Goal: Task Accomplishment & Management: Manage account settings

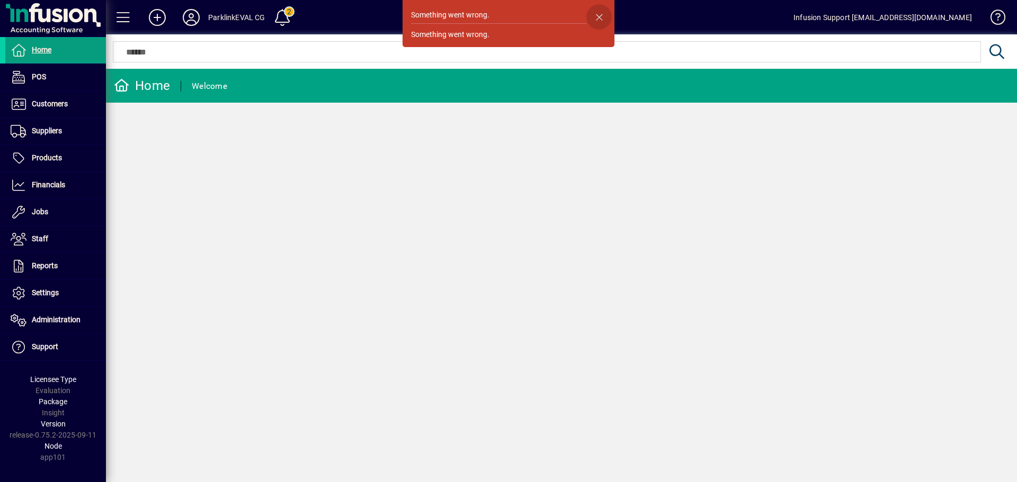
click at [598, 14] on span "button" at bounding box center [598, 16] width 25 height 25
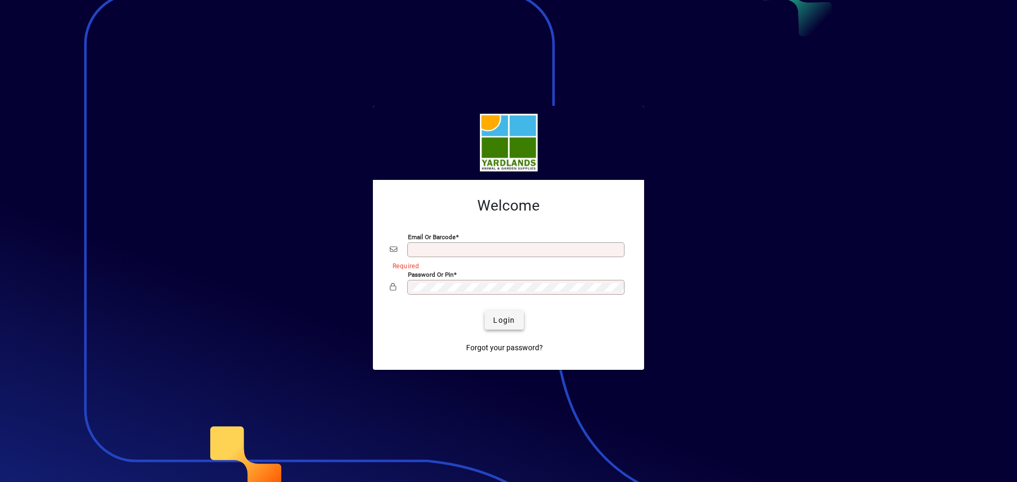
type input "**********"
click at [507, 321] on span "Login" at bounding box center [504, 320] width 22 height 11
